Goal: Task Accomplishment & Management: Complete application form

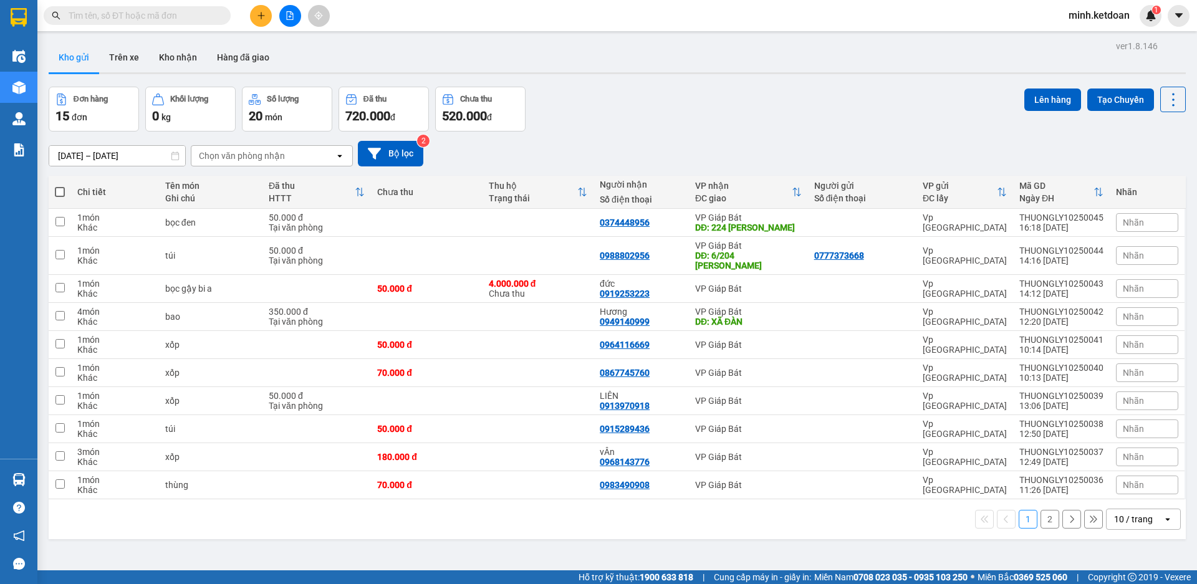
click at [73, 159] on input "10/10/2025 – 12/10/2025" at bounding box center [117, 156] width 136 height 20
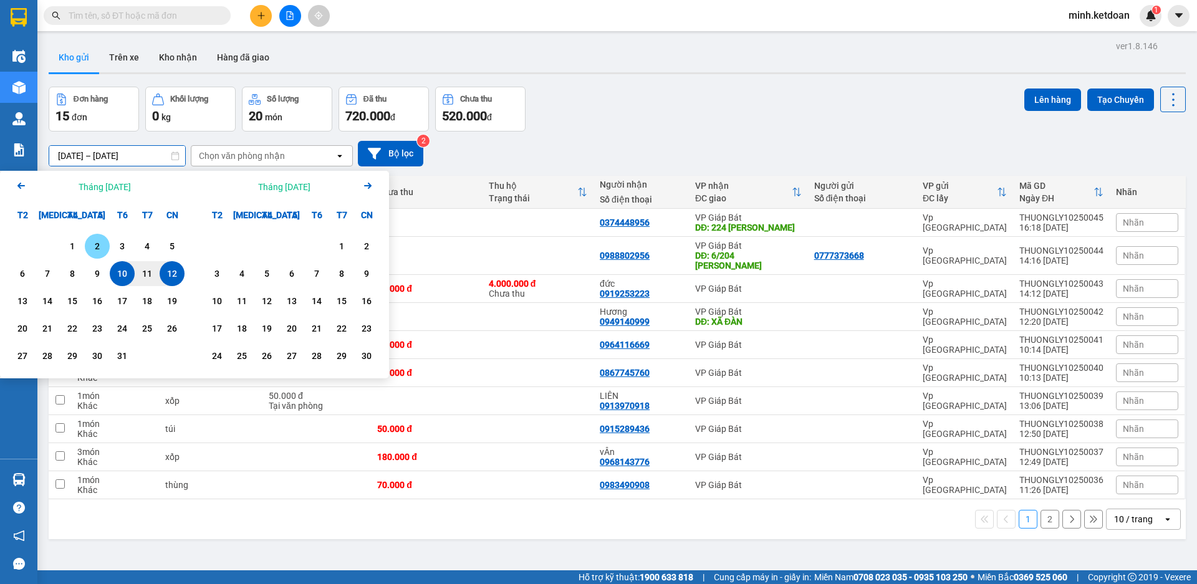
click at [92, 244] on div "2" at bounding box center [97, 246] width 17 height 15
click at [69, 243] on div "1" at bounding box center [72, 246] width 17 height 15
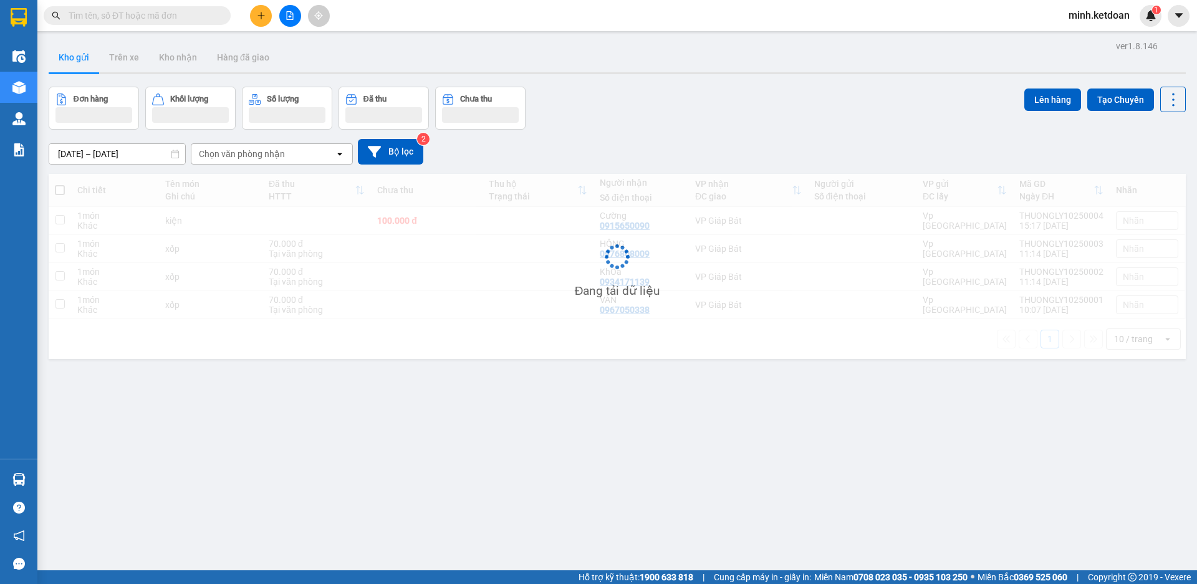
click at [98, 146] on input "01/10/2025 – 02/10/2025" at bounding box center [117, 154] width 136 height 20
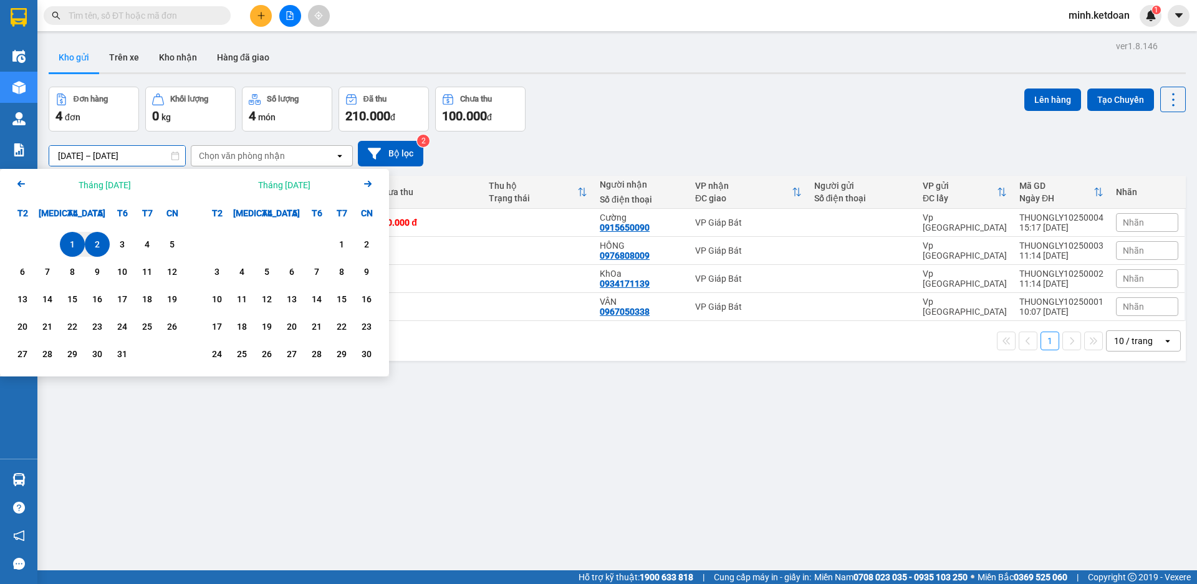
click at [74, 243] on div "1" at bounding box center [72, 244] width 17 height 15
click at [168, 273] on div "12" at bounding box center [171, 271] width 17 height 15
type input "01/10/2025 – 12/10/2025"
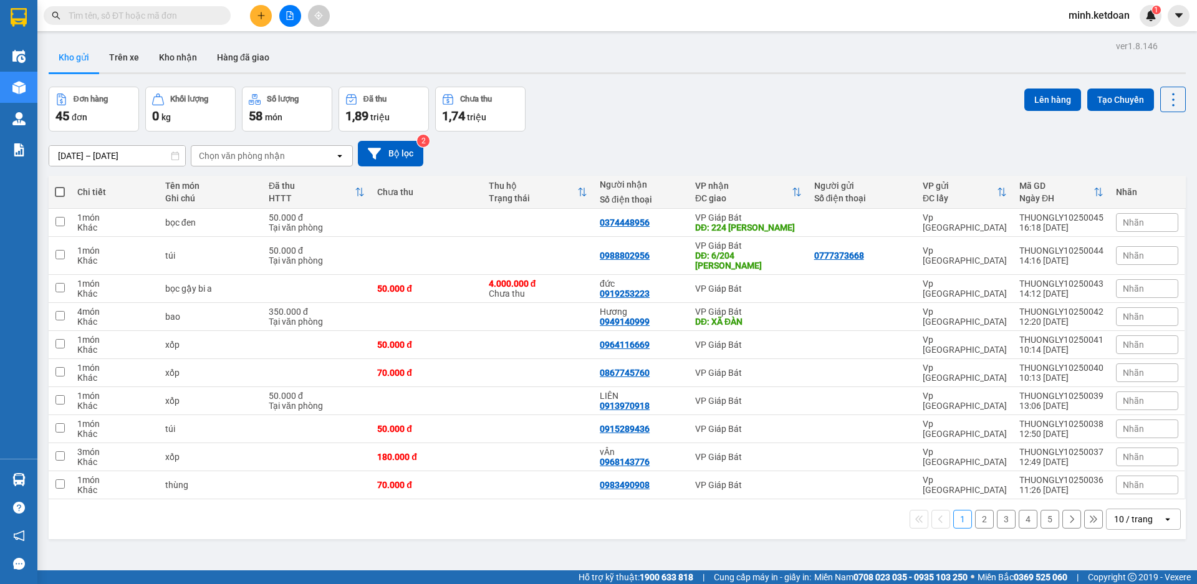
click at [975, 510] on button "2" at bounding box center [984, 519] width 19 height 19
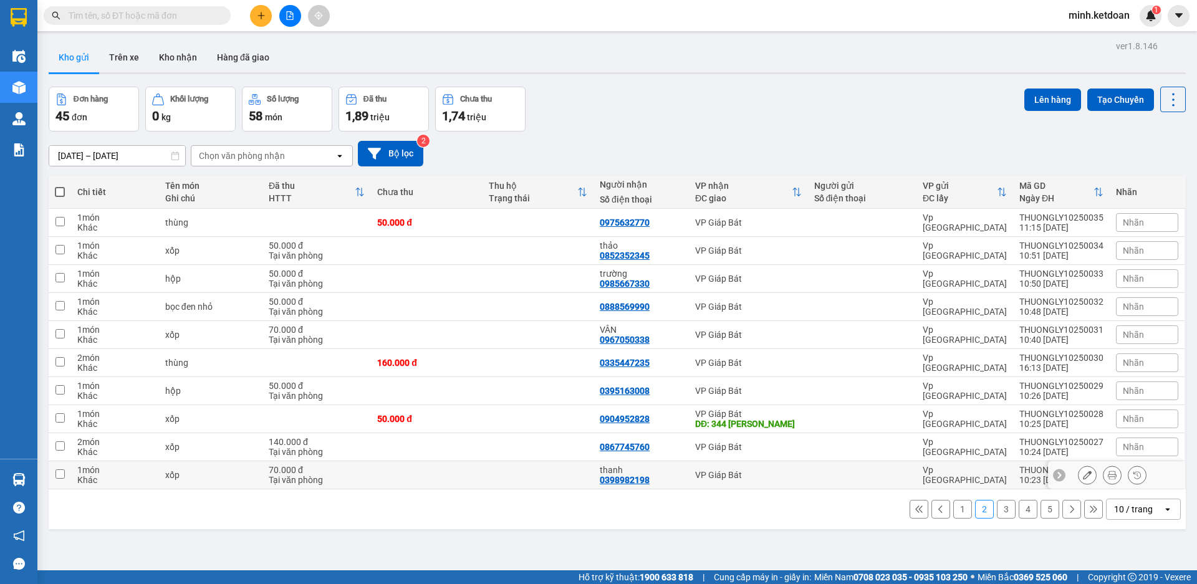
click at [633, 483] on div "0398982198" at bounding box center [625, 480] width 50 height 10
copy div "0398982198"
click at [262, 15] on icon "plus" at bounding box center [261, 15] width 9 height 9
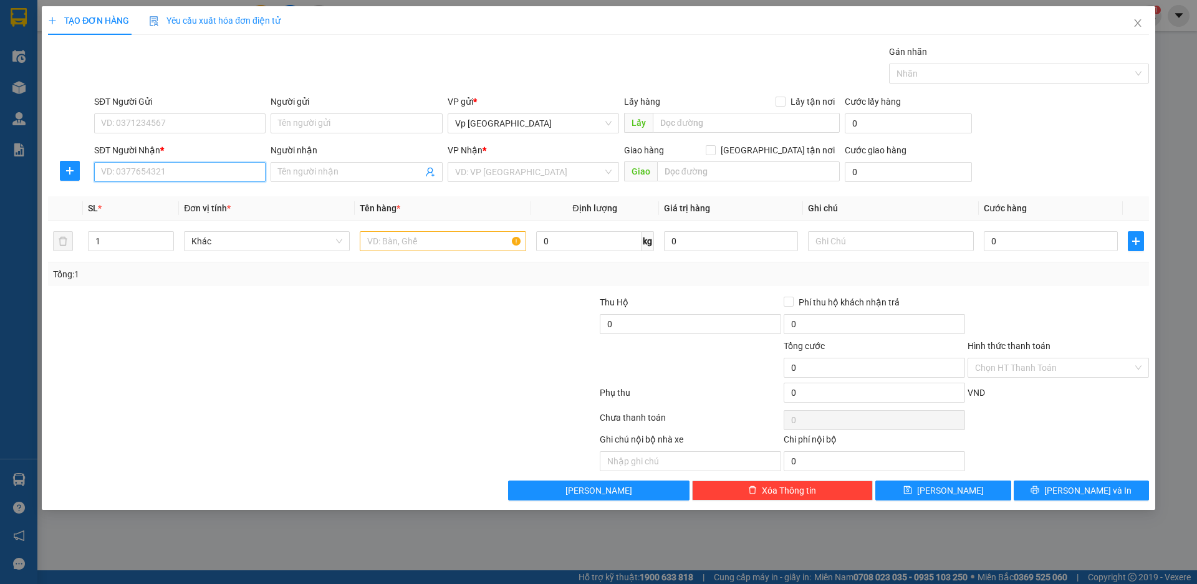
click at [191, 170] on input "SĐT Người Nhận *" at bounding box center [179, 172] width 171 height 20
paste input "0398982198"
type input "0398982198"
click at [181, 190] on div "0398982198 - thanh" at bounding box center [179, 197] width 171 height 20
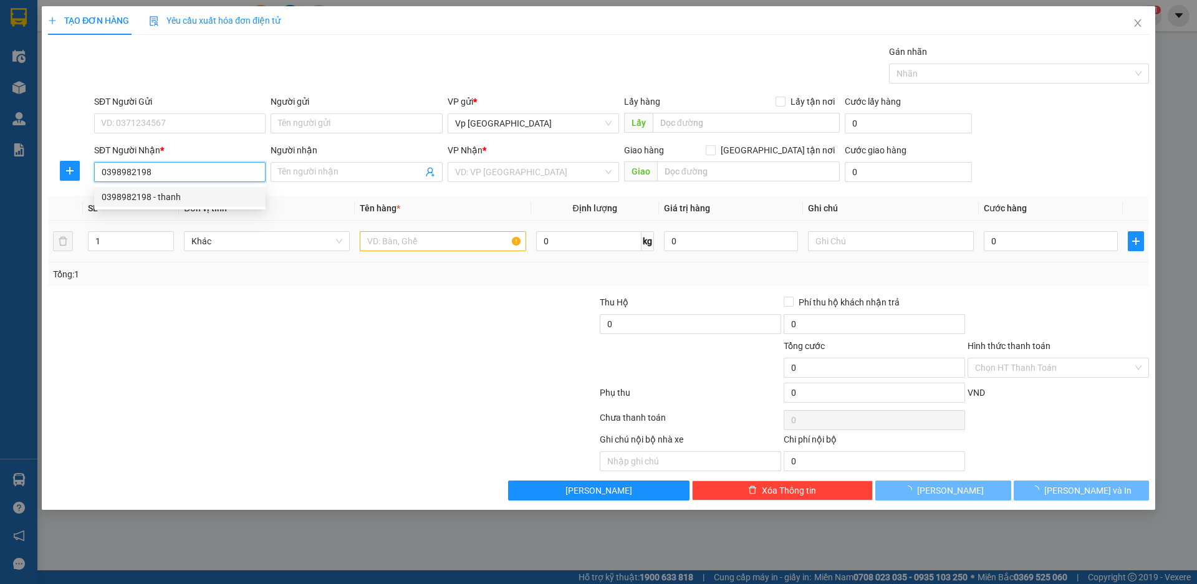
type input "thanh"
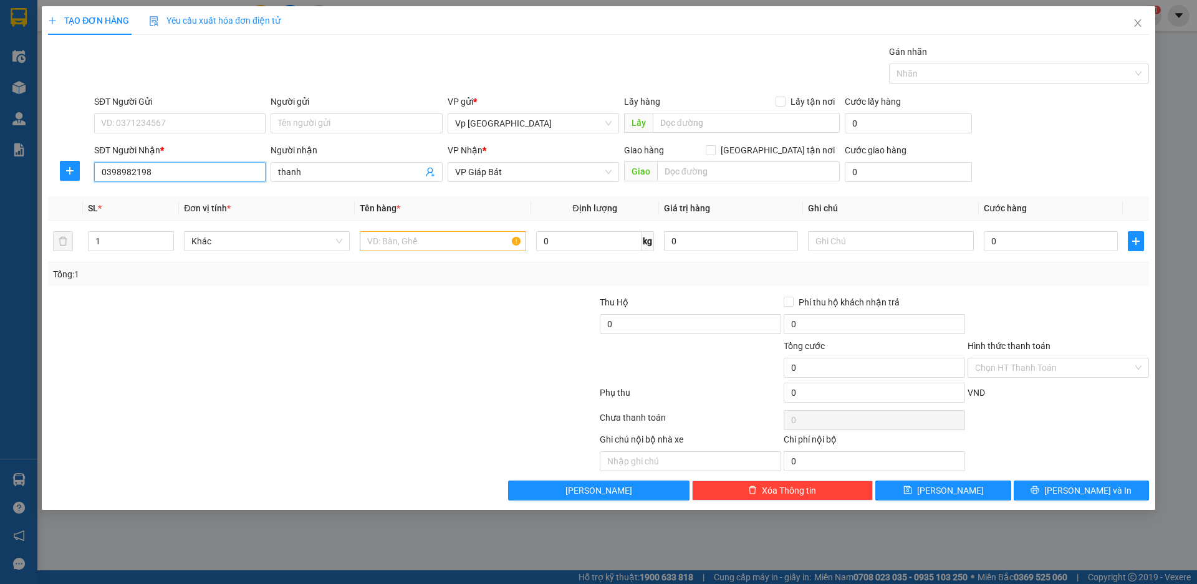
type input "0398982198"
click at [312, 324] on div at bounding box center [231, 318] width 368 height 44
click at [1003, 238] on input "0" at bounding box center [1051, 241] width 134 height 20
type input "7"
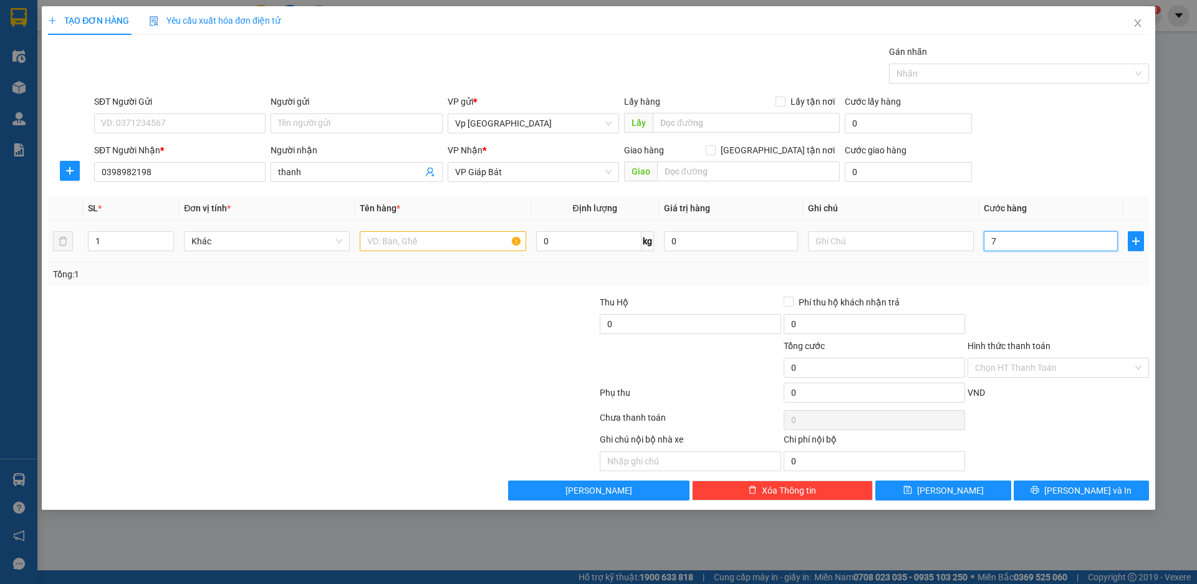
type input "7"
type input "70"
type input "700"
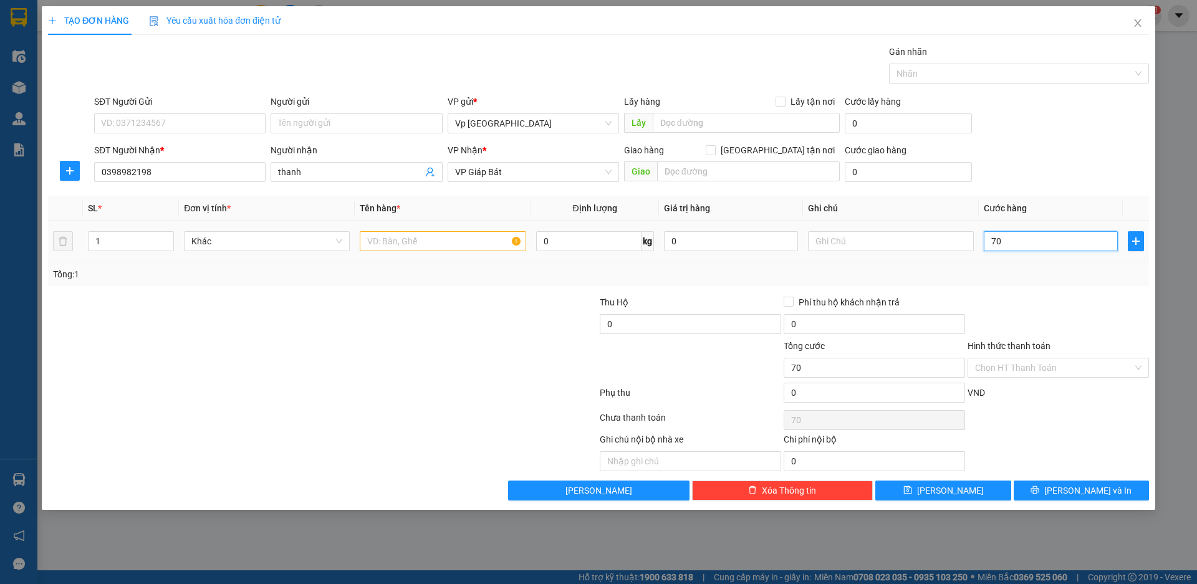
type input "700"
type input "7.000"
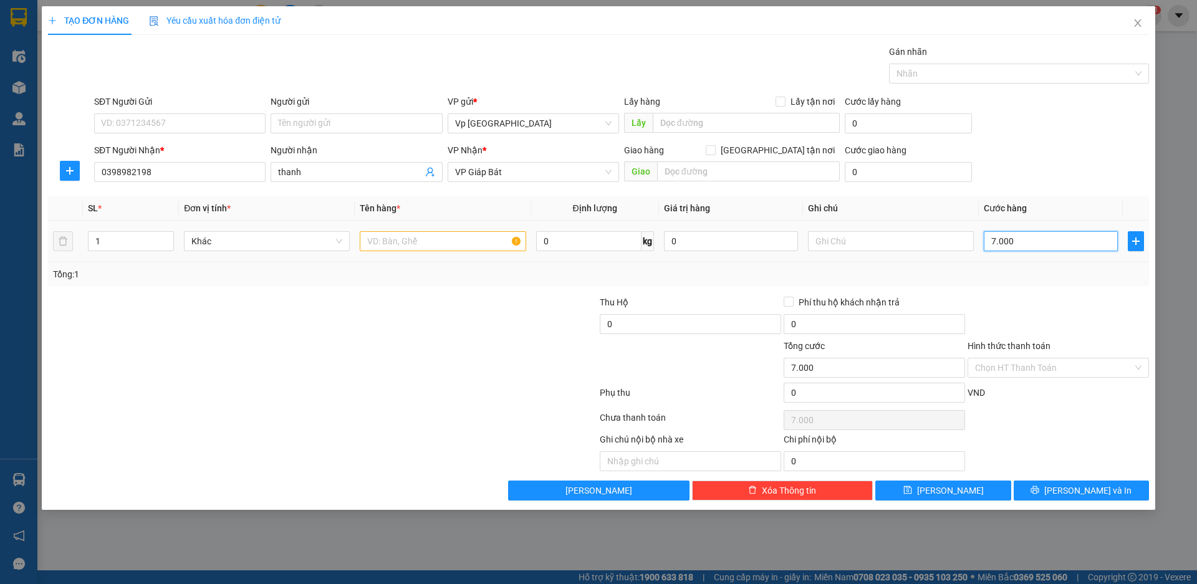
type input "70.000"
click at [1010, 375] on input "Hình thức thanh toán" at bounding box center [1054, 368] width 158 height 19
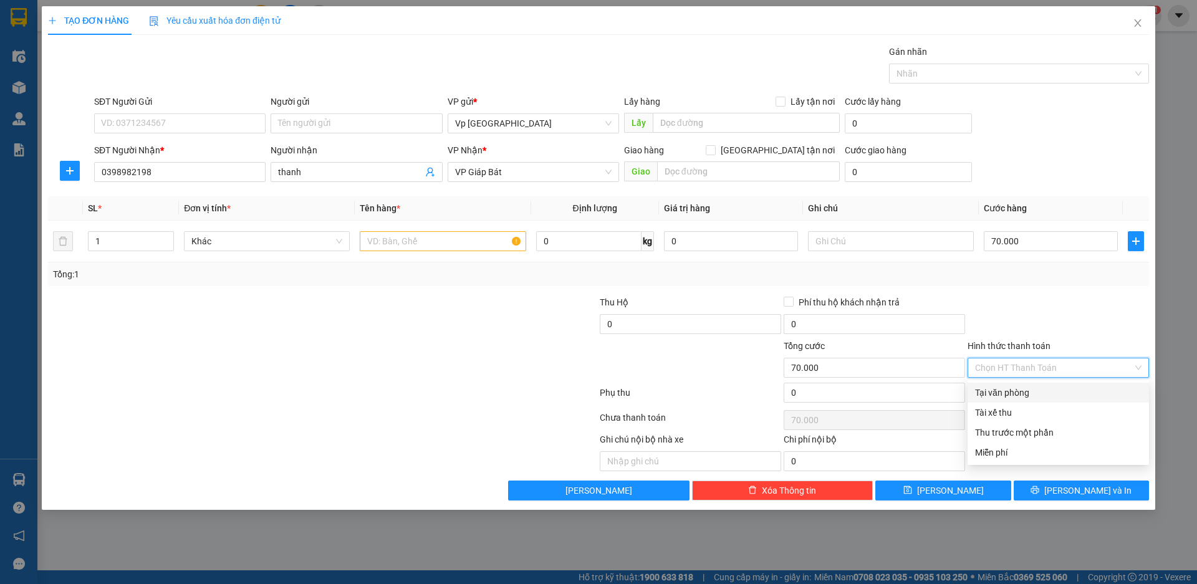
click at [1008, 388] on div "Tại văn phòng" at bounding box center [1058, 393] width 166 height 14
type input "0"
drag, startPoint x: 1004, startPoint y: 330, endPoint x: 965, endPoint y: 325, distance: 39.1
click at [1004, 330] on div at bounding box center [1058, 318] width 184 height 44
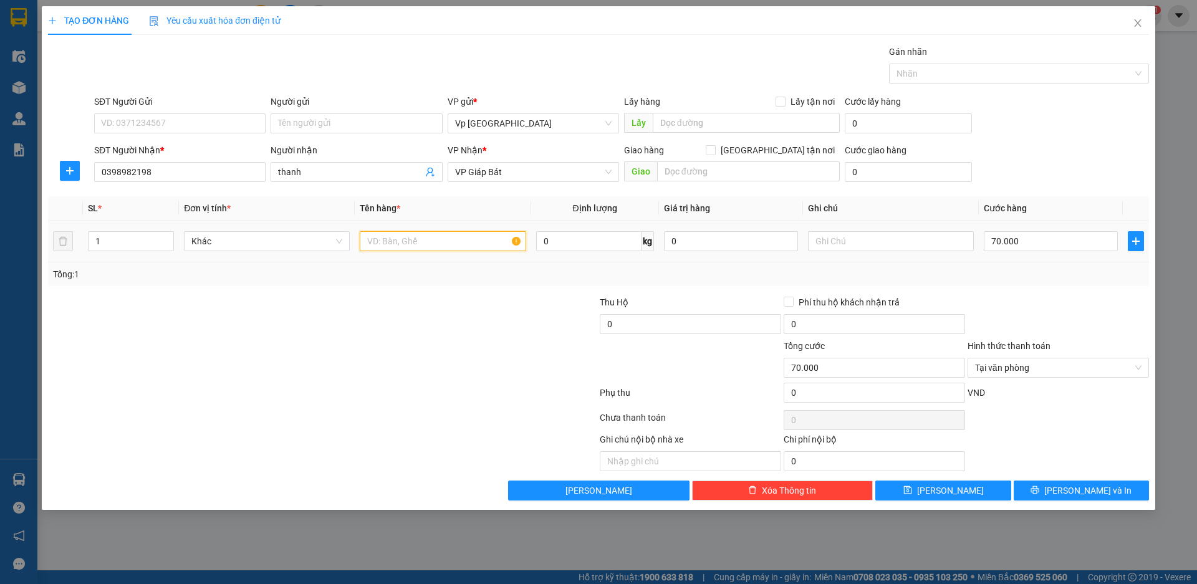
click at [413, 243] on input "text" at bounding box center [443, 241] width 166 height 20
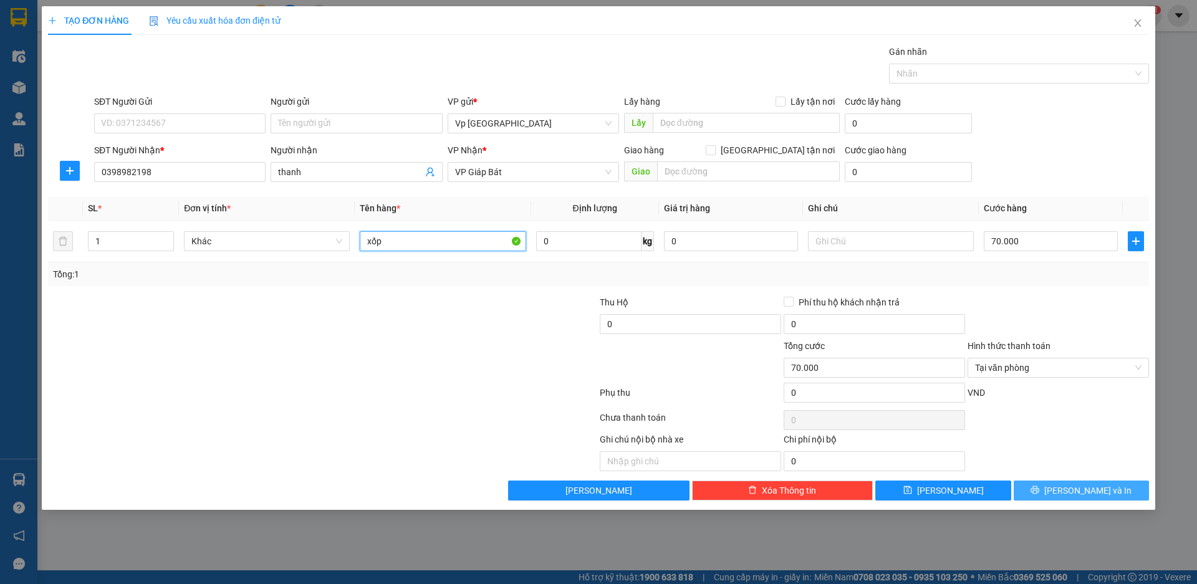
type input "xốp"
click at [1097, 492] on span "Lưu và In" at bounding box center [1087, 491] width 87 height 14
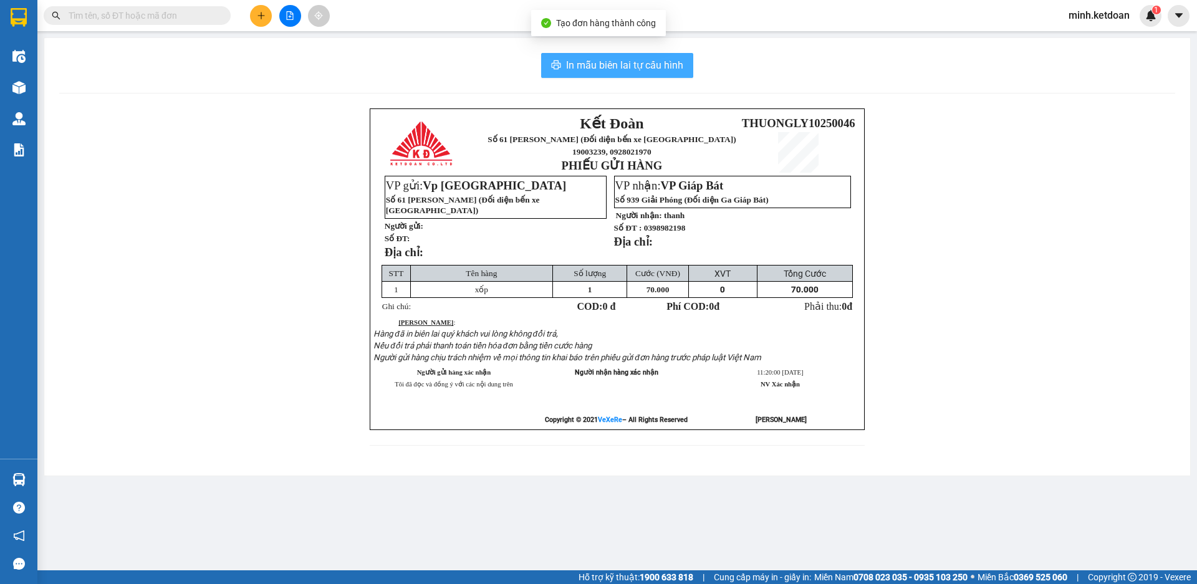
click at [665, 62] on span "In mẫu biên lai tự cấu hình" at bounding box center [624, 65] width 117 height 16
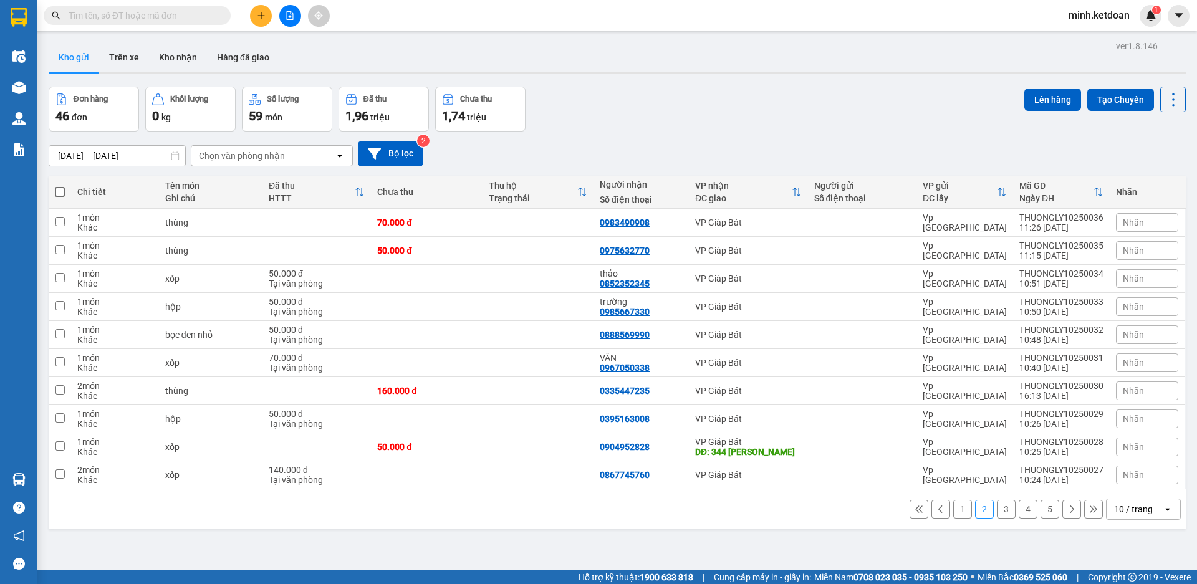
click at [726, 145] on div "01/10/2025 – 12/10/2025 Press the down arrow key to interact with the calendar …" at bounding box center [617, 154] width 1137 height 26
click at [1083, 218] on icon at bounding box center [1087, 222] width 9 height 9
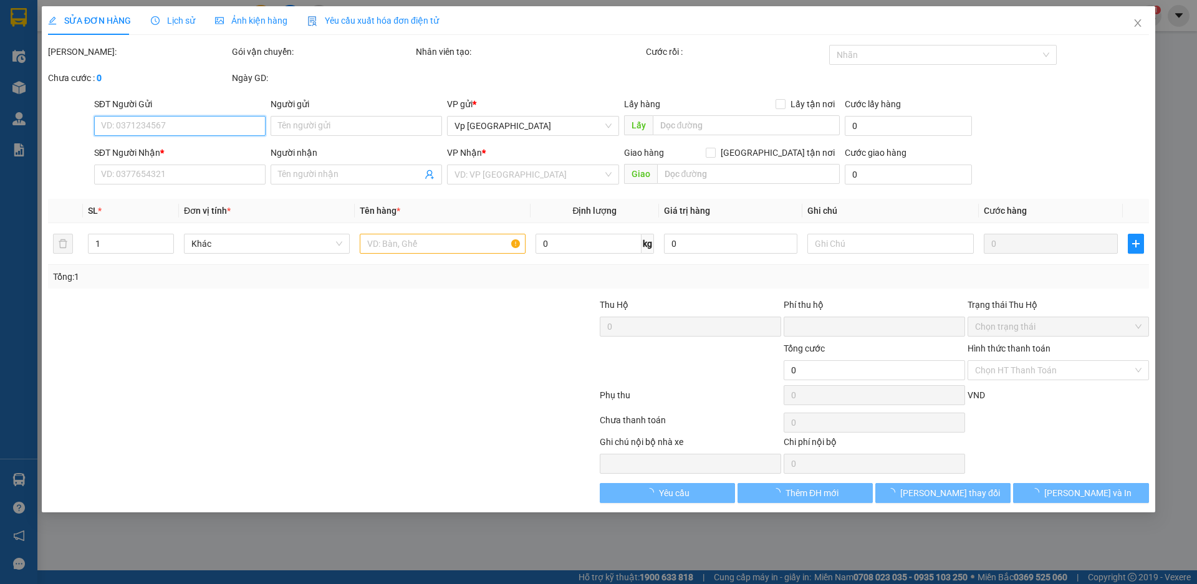
type input "0983490908"
type input "0"
type input "70.000"
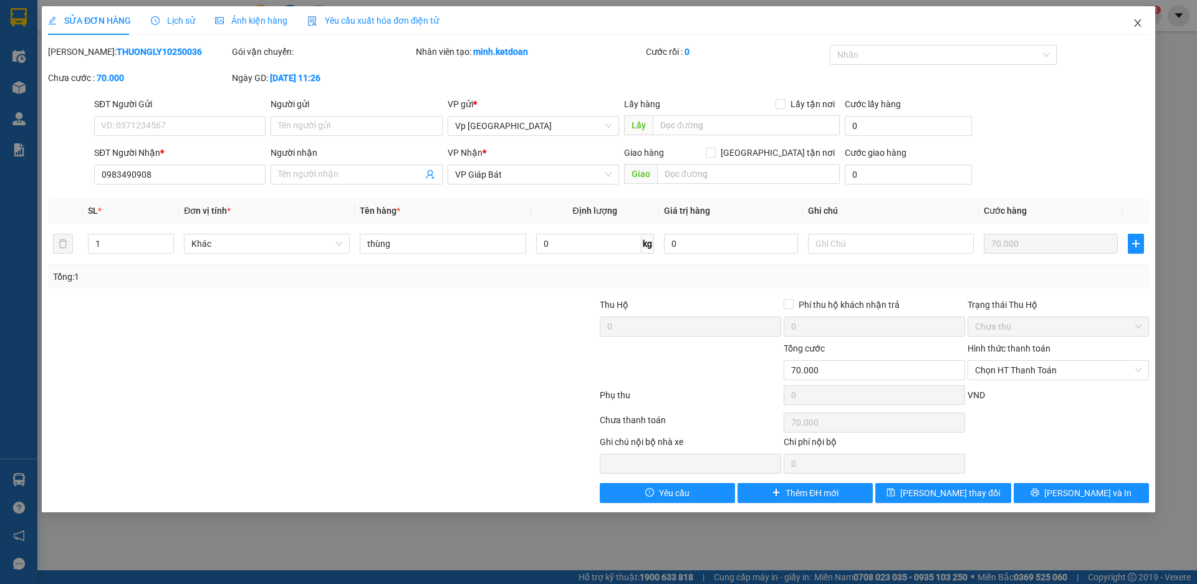
click at [1140, 25] on icon "close" at bounding box center [1138, 23] width 10 height 10
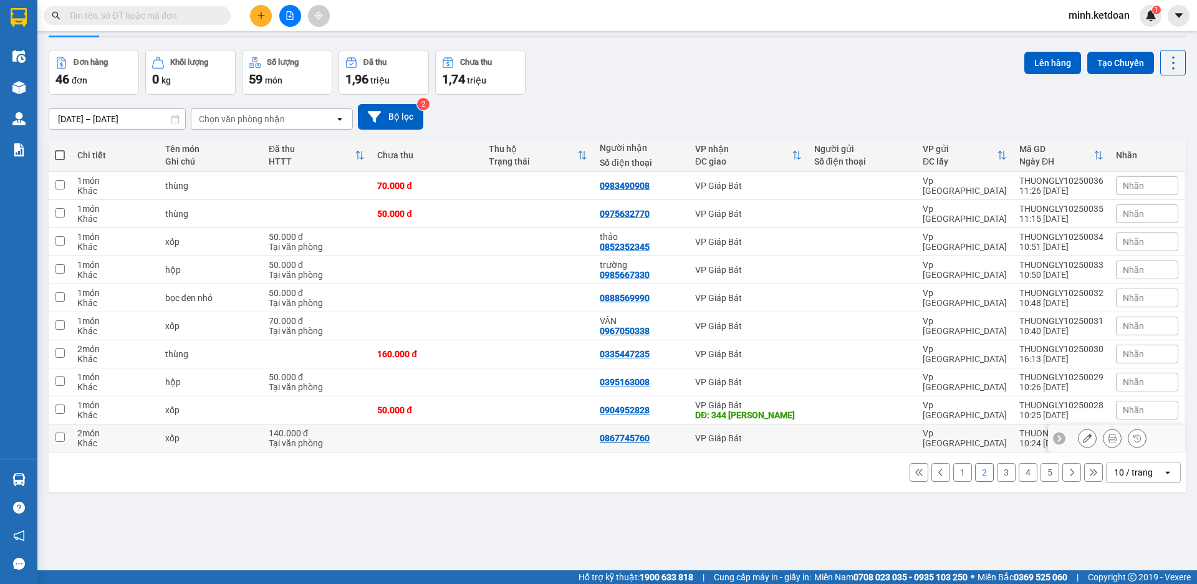
scroll to position [57, 0]
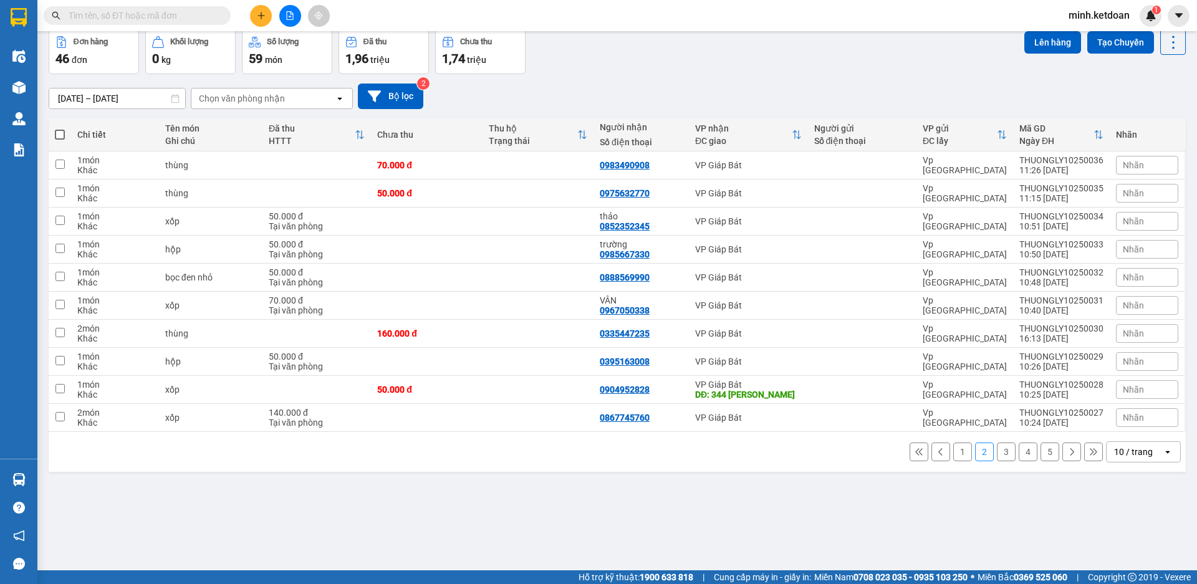
click at [953, 455] on button "1" at bounding box center [962, 452] width 19 height 19
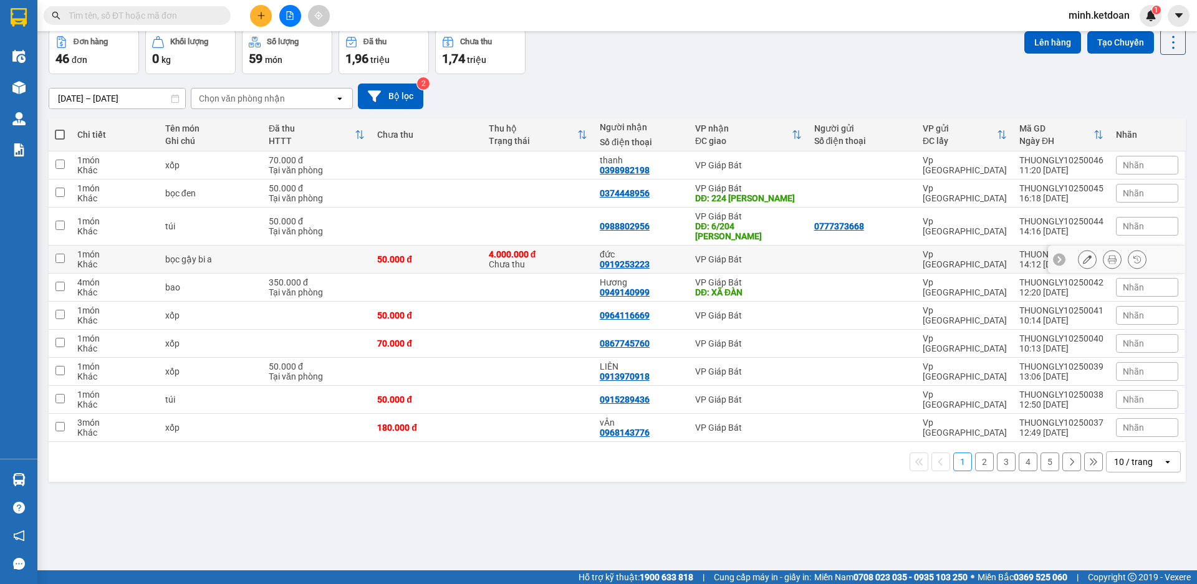
scroll to position [0, 0]
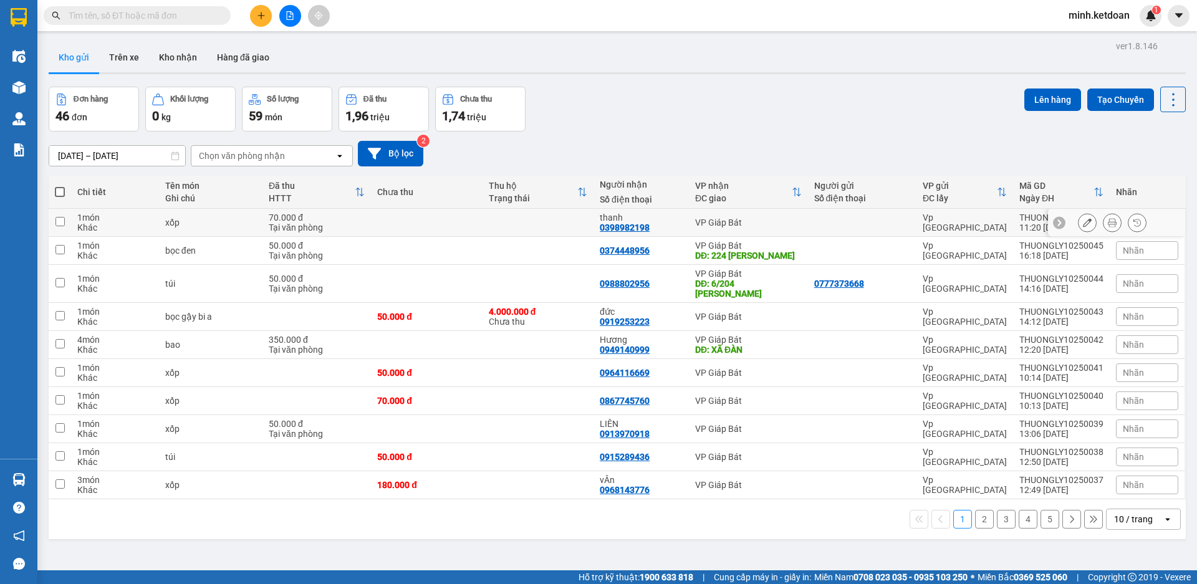
click at [1108, 223] on icon at bounding box center [1112, 222] width 9 height 9
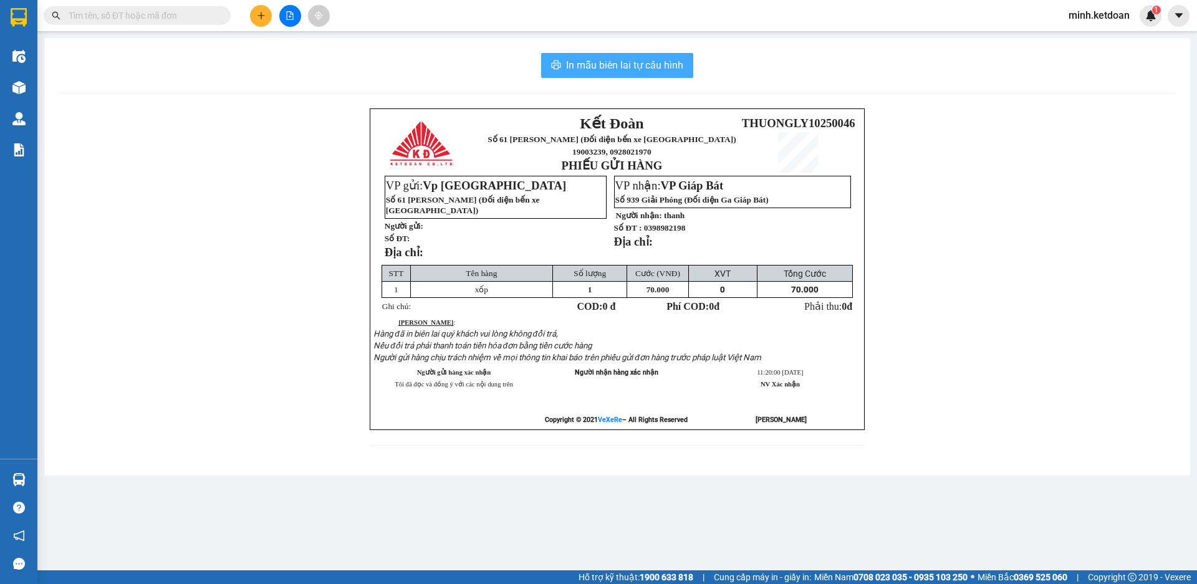
click at [661, 59] on span "In mẫu biên lai tự cấu hình" at bounding box center [624, 65] width 117 height 16
